Goal: Check status

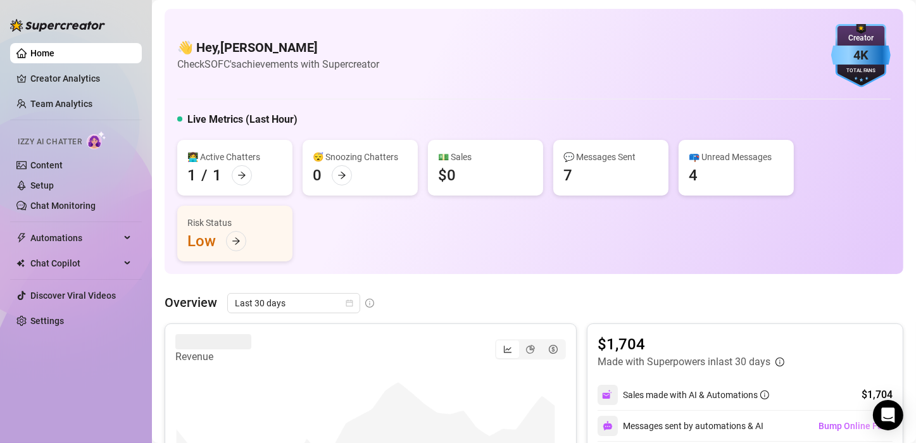
click at [533, 66] on div "👋 Hey, [PERSON_NAME] Check SOFC's achievements with Supercreator 4K Creator Tot…" at bounding box center [534, 55] width 714 height 63
click at [478, 251] on div "👩‍💻 Active Chatters 1 / 1 😴 Snoozing Chatters 0 💵 Sales $0 💬 Messages Sent 7 📪 …" at bounding box center [534, 201] width 714 height 122
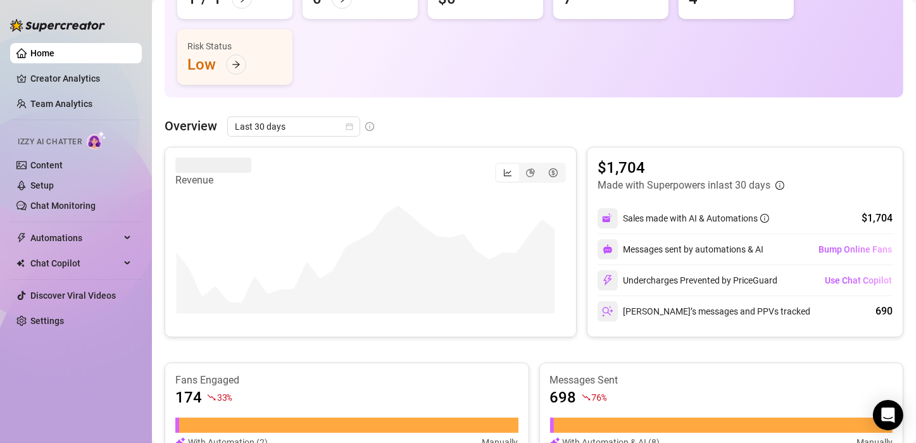
scroll to position [177, 0]
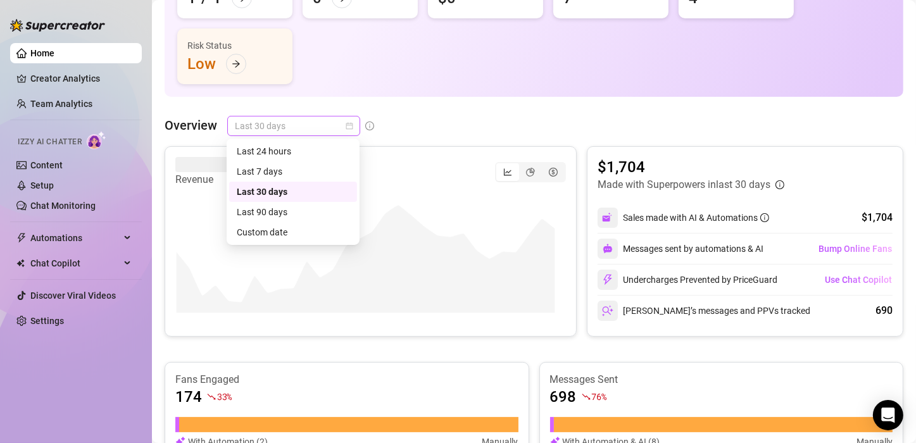
click at [348, 130] on span "Last 30 days" at bounding box center [294, 125] width 118 height 19
click at [271, 229] on div "Custom date" at bounding box center [293, 232] width 113 height 14
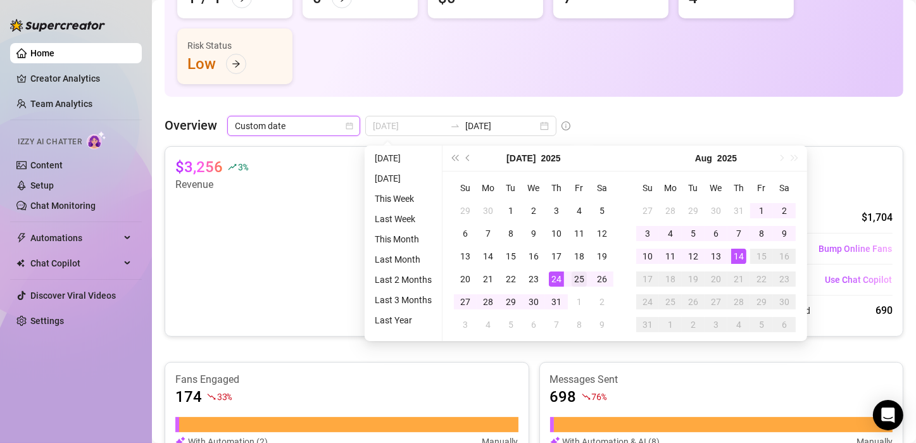
type input "[DATE]"
click at [579, 277] on div "25" at bounding box center [579, 279] width 15 height 15
type input "[DATE]"
click at [741, 258] on div "14" at bounding box center [738, 256] width 15 height 15
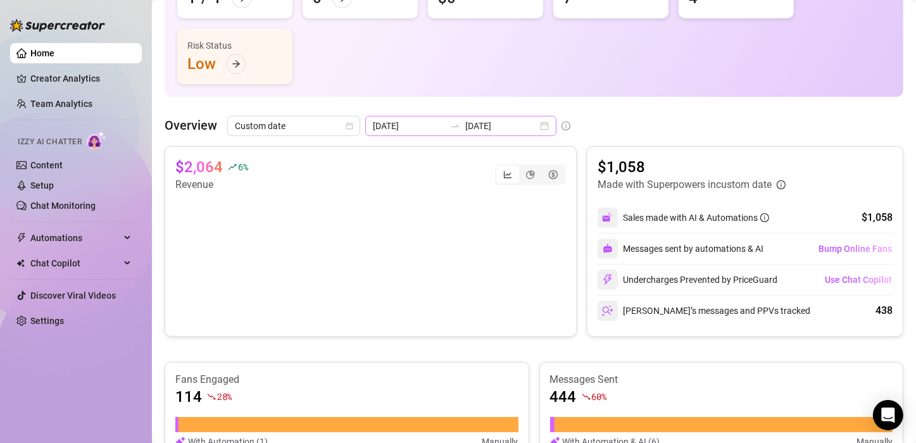
click at [532, 125] on div "[DATE] [DATE]" at bounding box center [460, 126] width 191 height 20
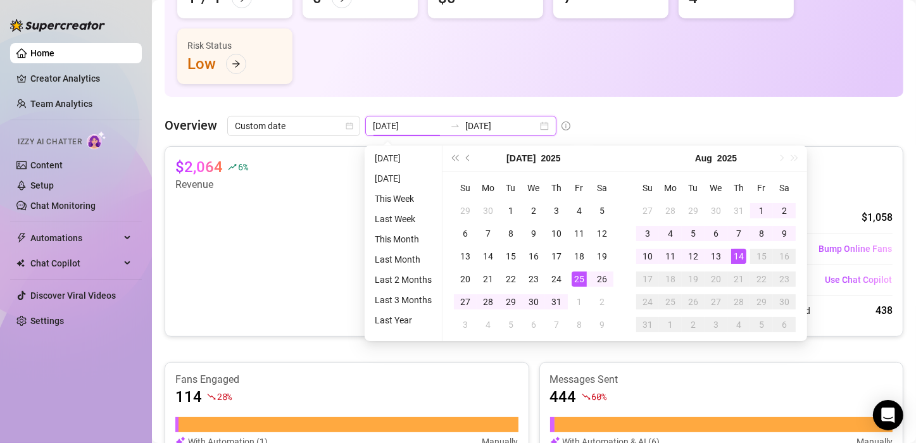
type input "[DATE]"
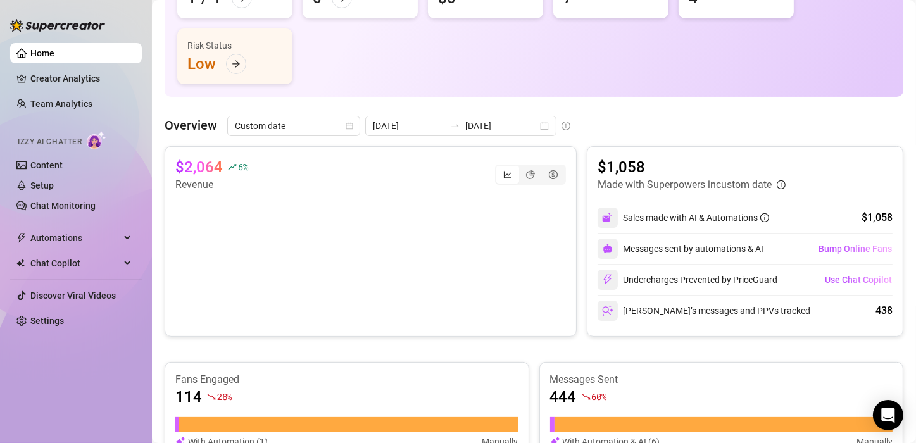
click at [672, 123] on div "Overview Custom date [DATE] [DATE]" at bounding box center [534, 126] width 739 height 20
click at [652, 106] on div "👋 Hey, [PERSON_NAME] Check SOFC's achievements with Supercreator 4K Creator Tot…" at bounding box center [534, 313] width 739 height 962
